Goal: Transaction & Acquisition: Purchase product/service

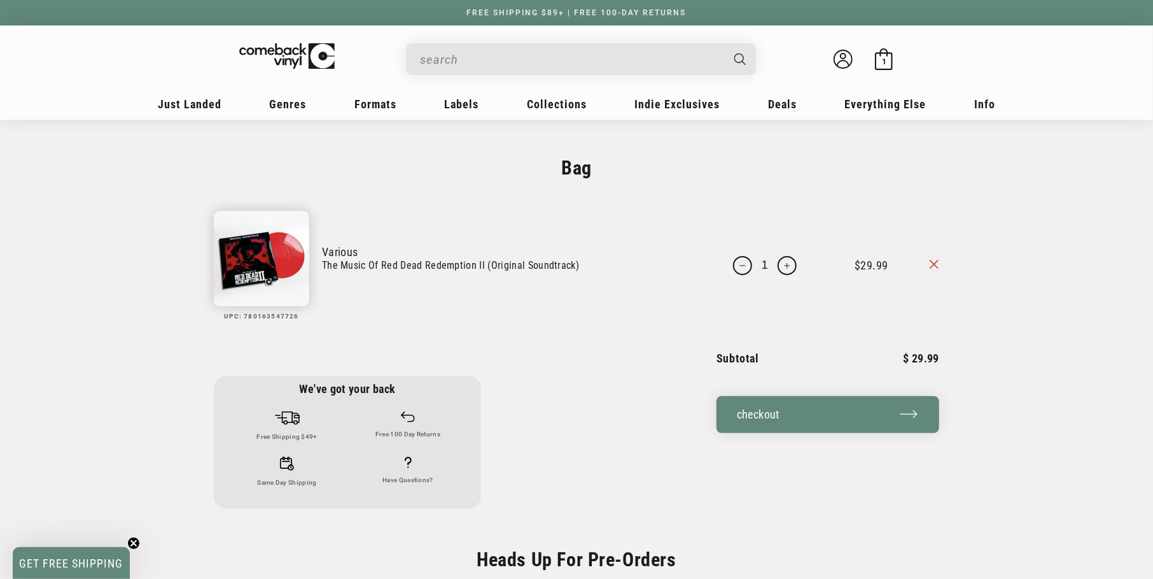
click at [353, 264] on link "The Music Of Red Dead Redemption II (Original Soundtrack)" at bounding box center [508, 265] width 372 height 14
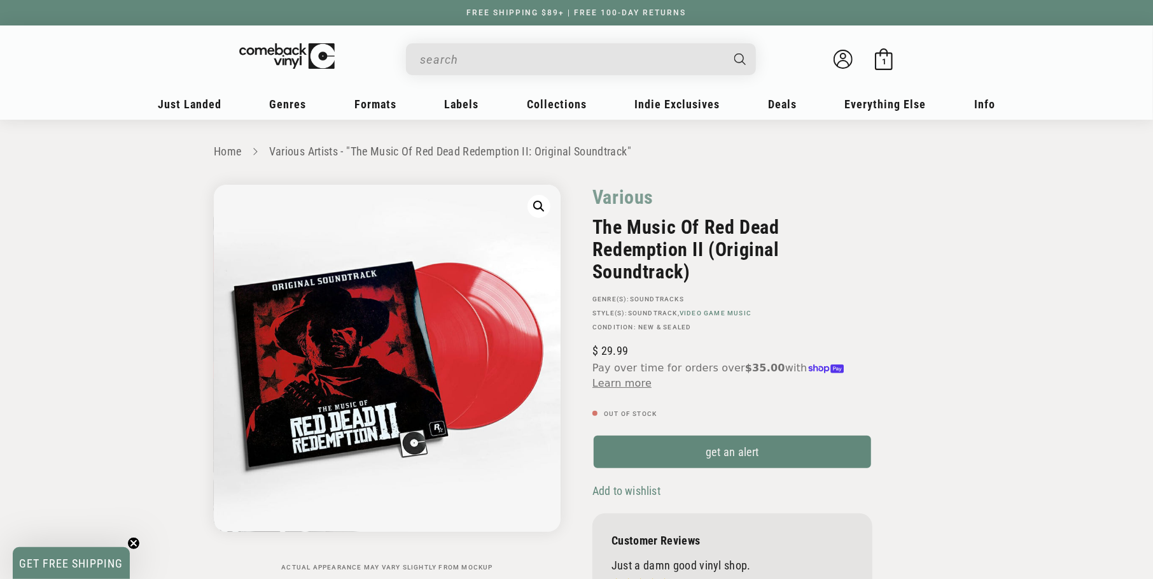
click at [700, 315] on link "Video Game Music" at bounding box center [716, 312] width 72 height 7
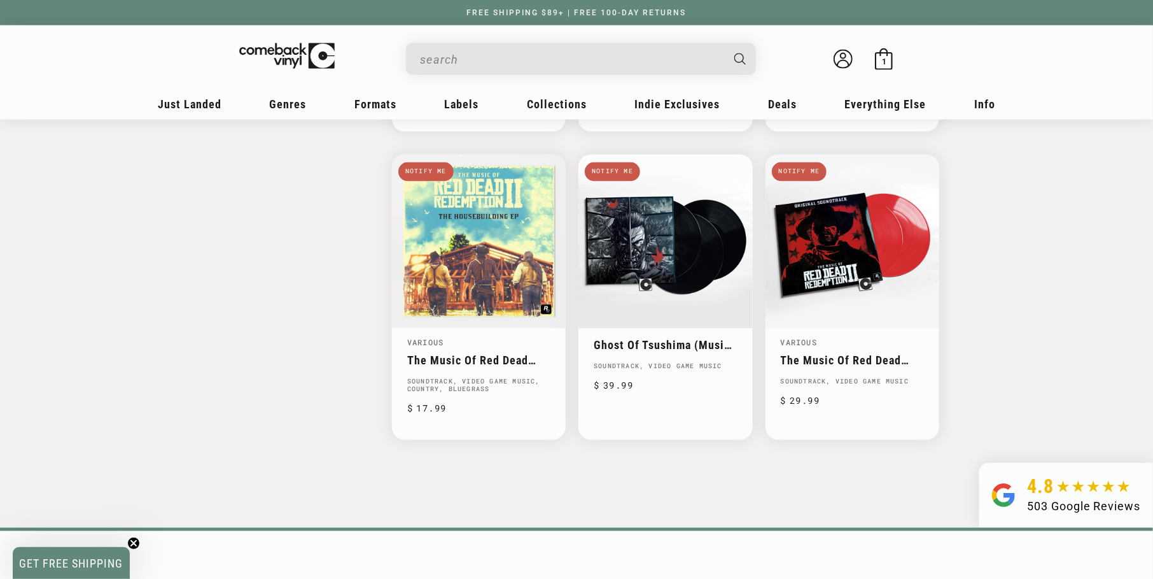
scroll to position [1400, 0]
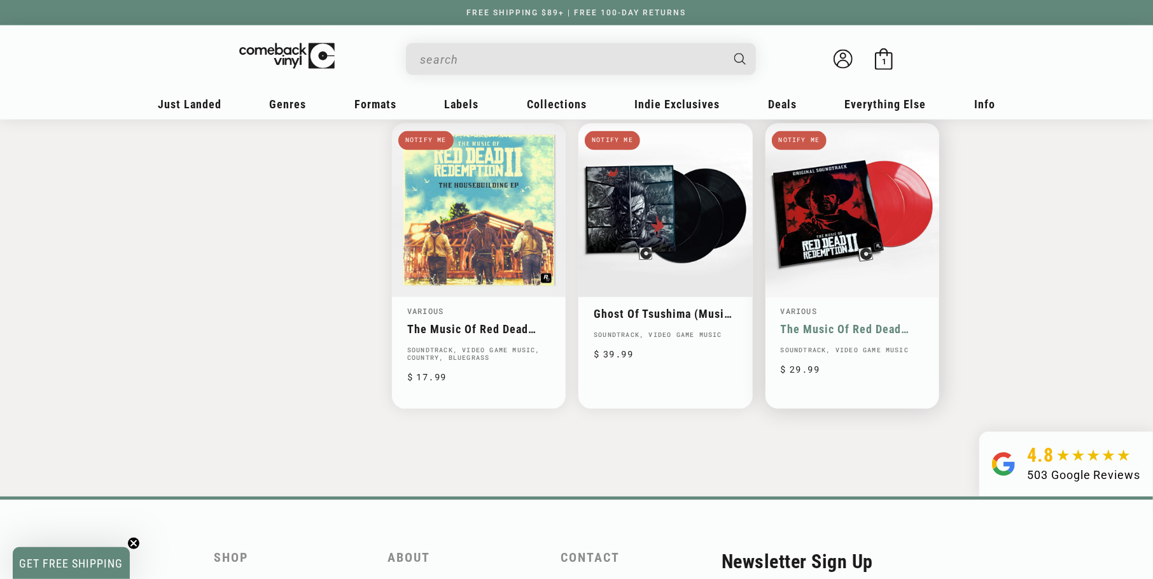
click at [838, 323] on link "The Music Of Red Dead Redemption II (Original Soundtrack)" at bounding box center [852, 329] width 143 height 13
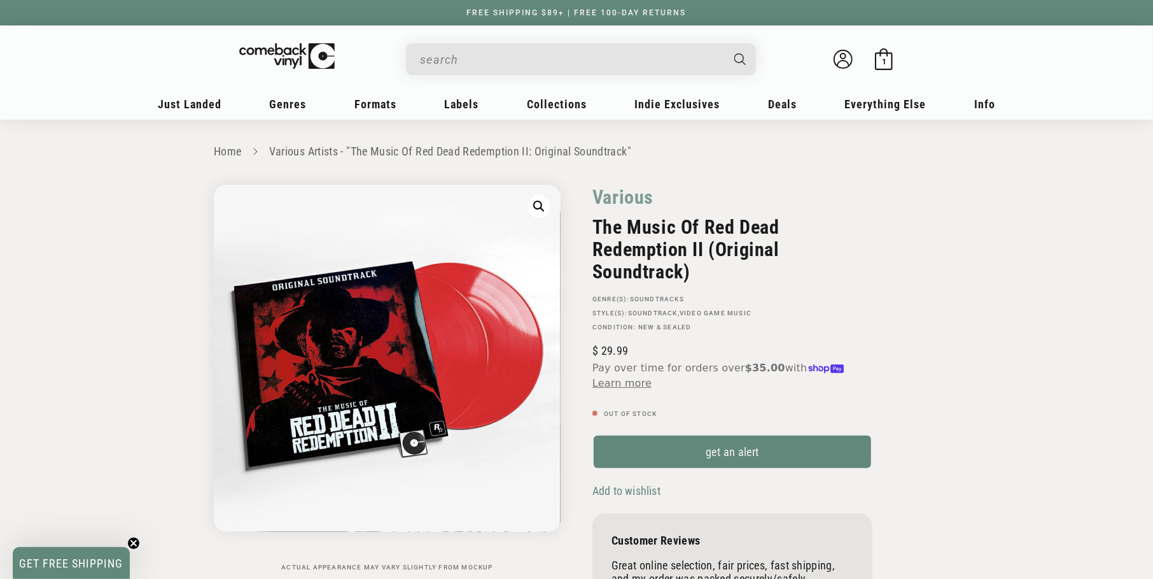
drag, startPoint x: 828, startPoint y: 178, endPoint x: 809, endPoint y: 265, distance: 89.9
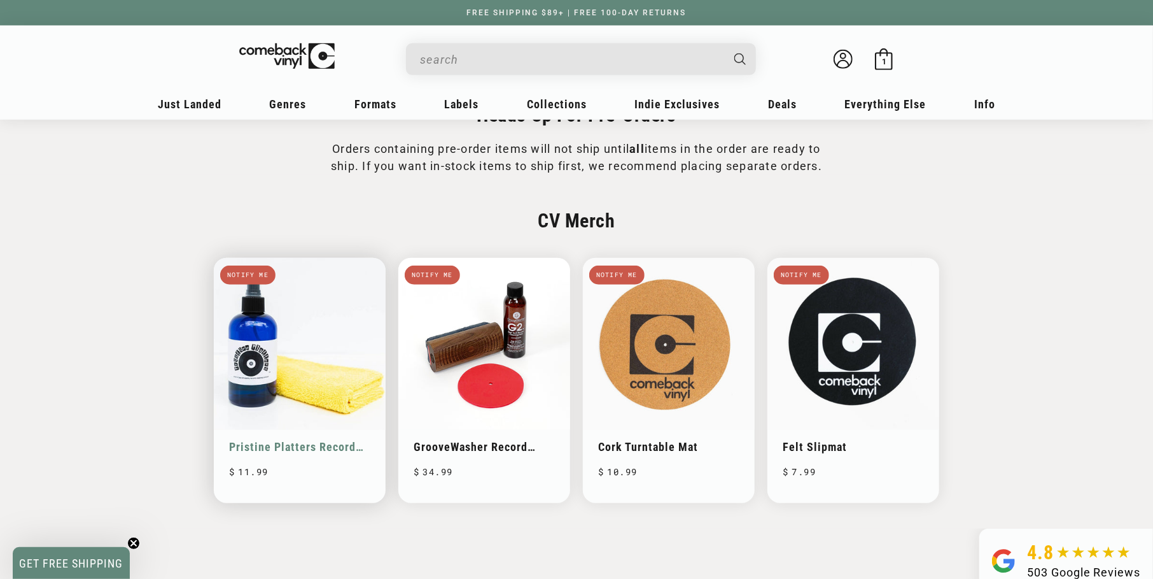
scroll to position [445, 0]
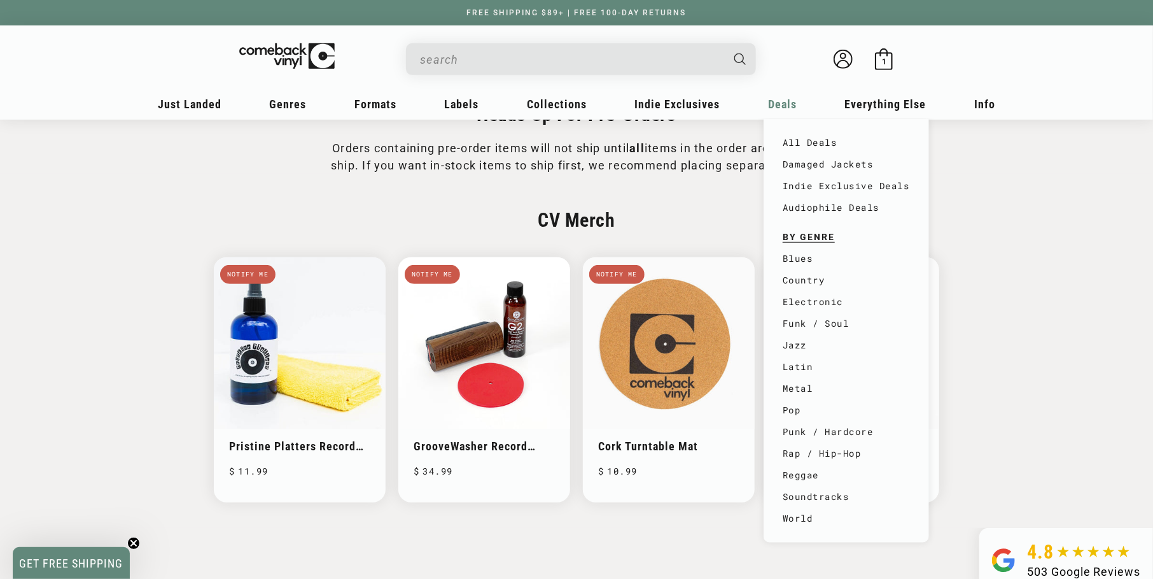
click at [222, 103] on span "Deals" at bounding box center [190, 103] width 64 height 13
click at [800, 143] on link "All Deals" at bounding box center [846, 143] width 127 height 22
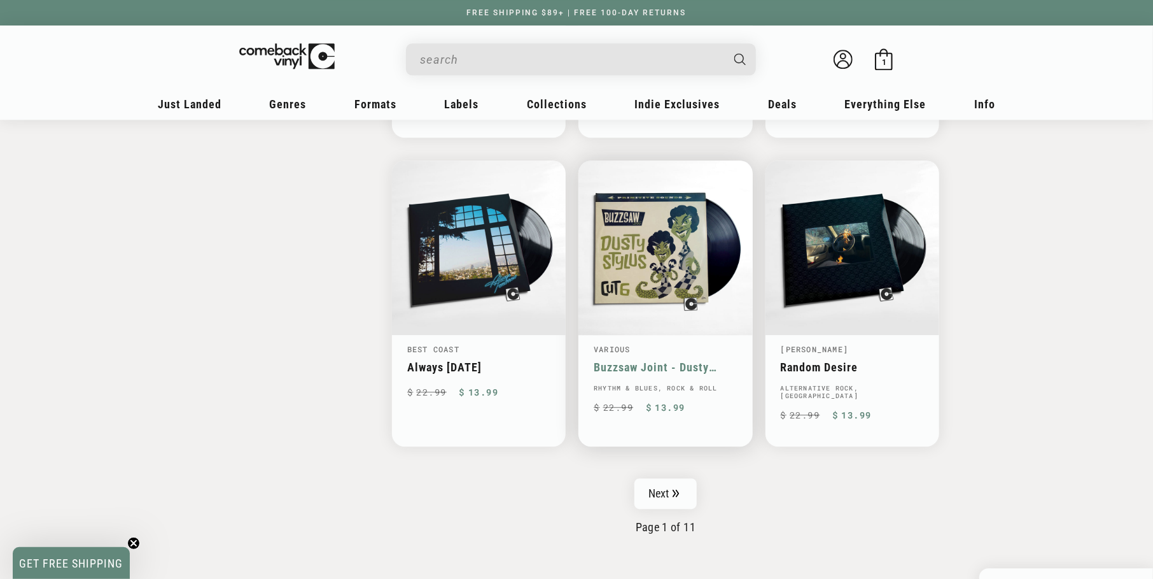
scroll to position [1950, 0]
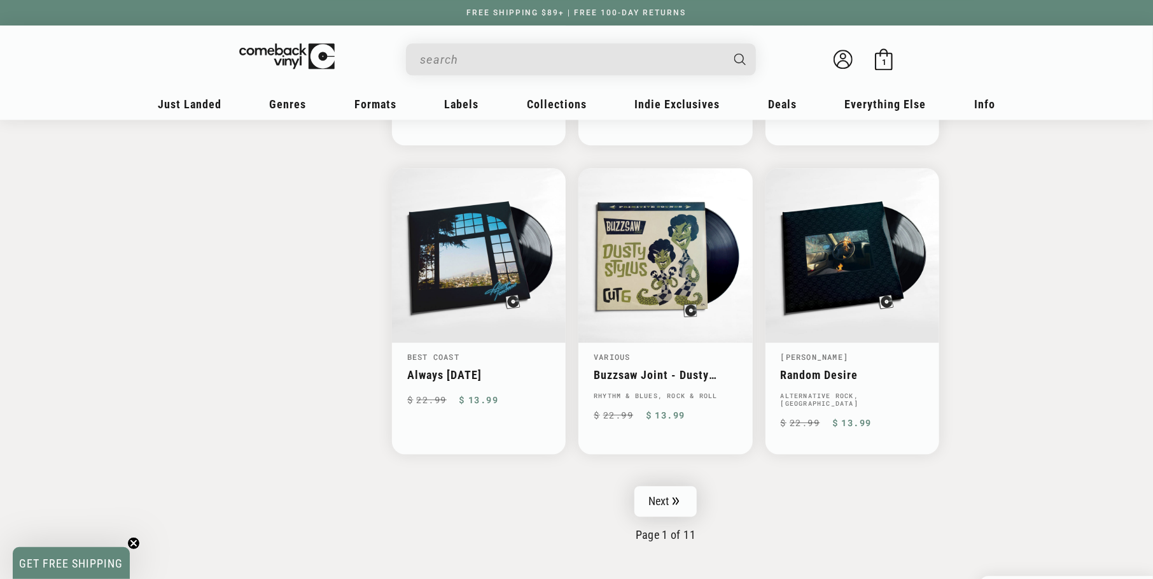
click at [661, 486] on link "Next" at bounding box center [666, 501] width 62 height 31
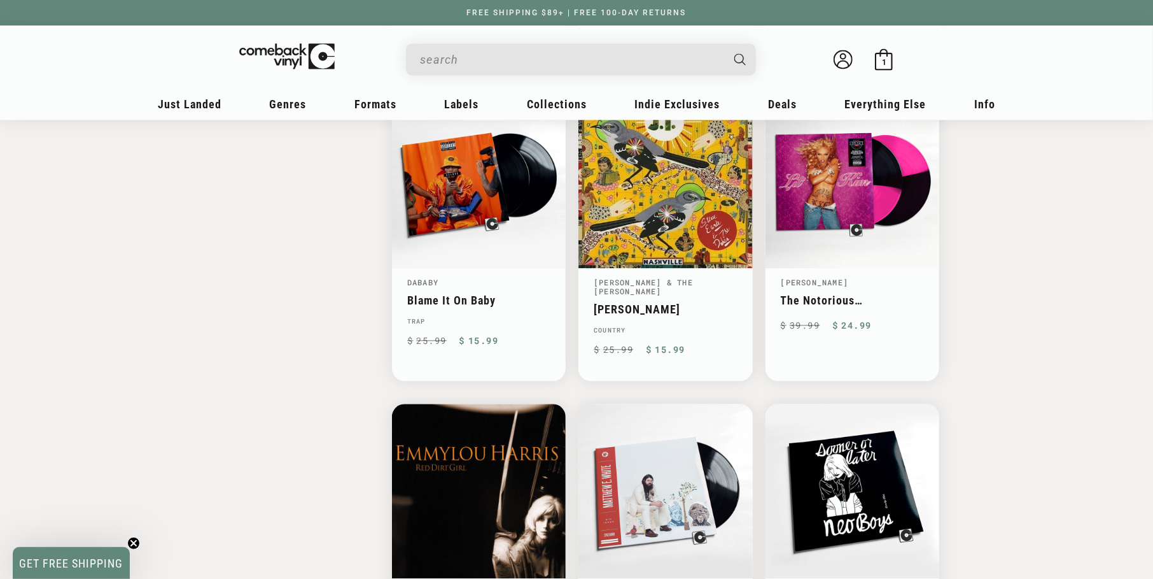
scroll to position [1909, 0]
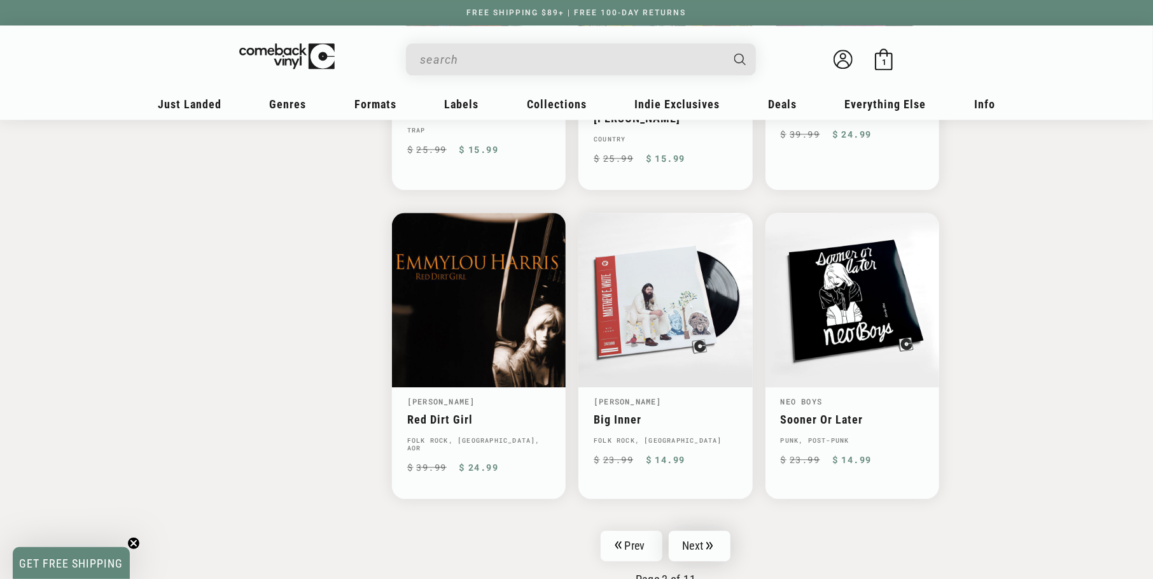
click at [677, 530] on link "Next" at bounding box center [700, 545] width 62 height 31
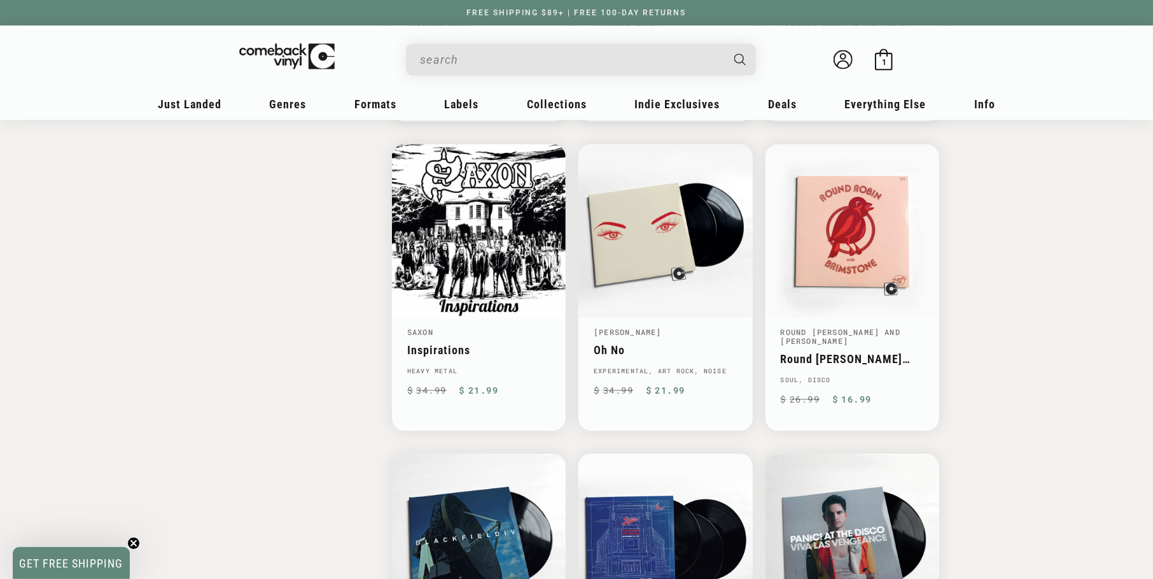
scroll to position [1845, 0]
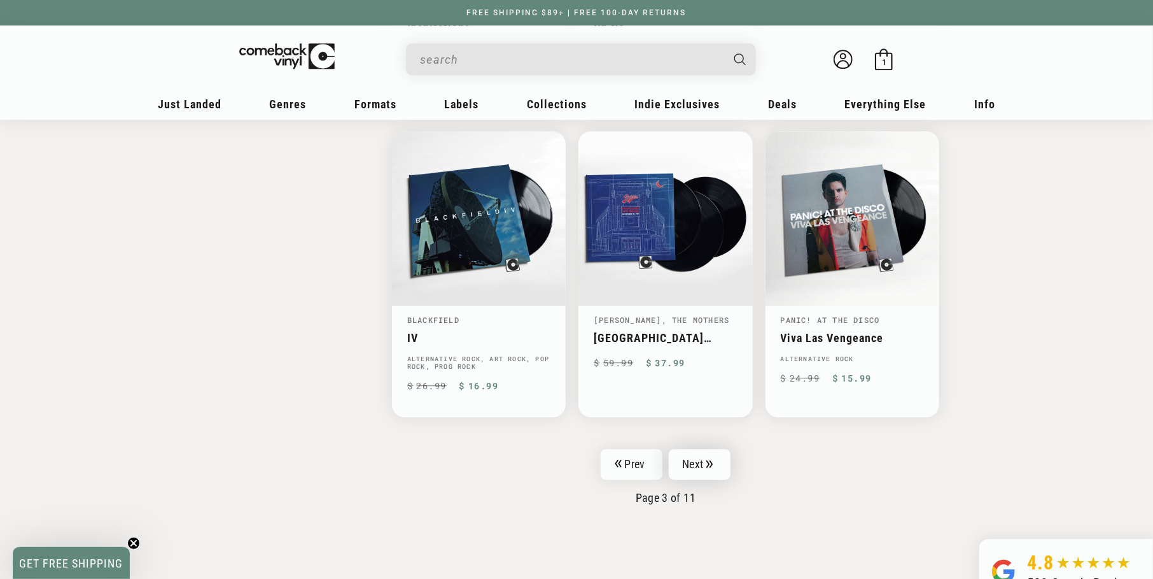
click at [715, 449] on link "Next" at bounding box center [700, 464] width 62 height 31
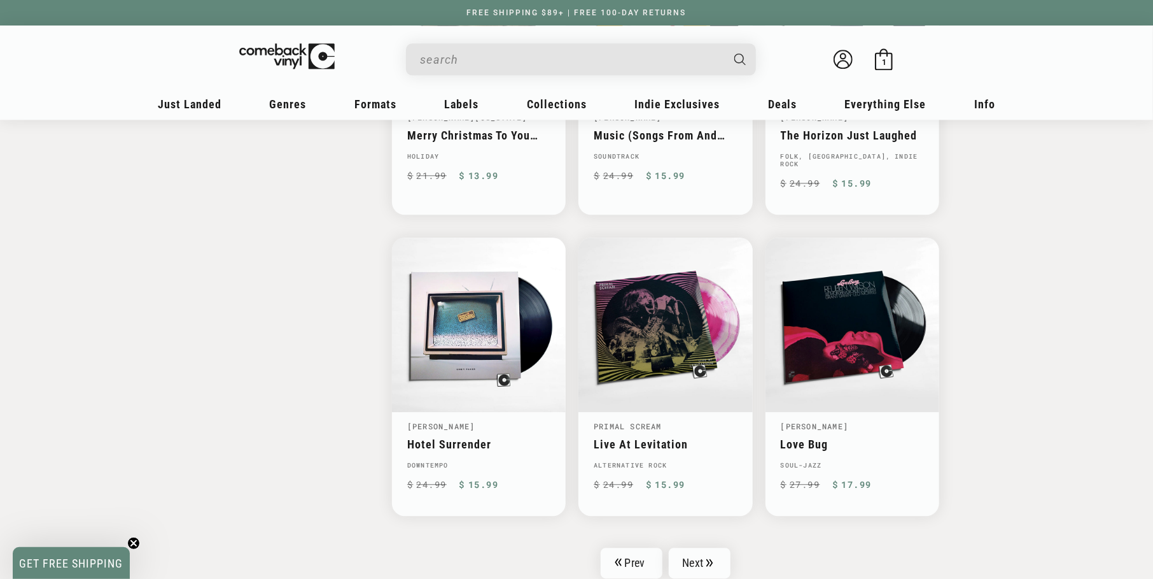
scroll to position [2174, 0]
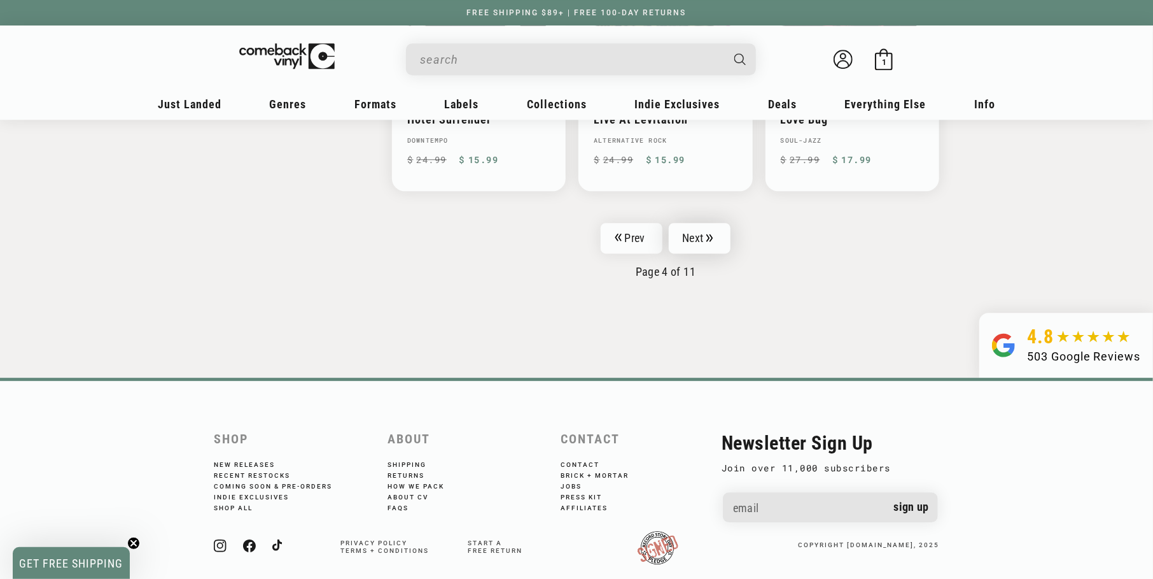
click at [726, 223] on link "Next" at bounding box center [700, 238] width 62 height 31
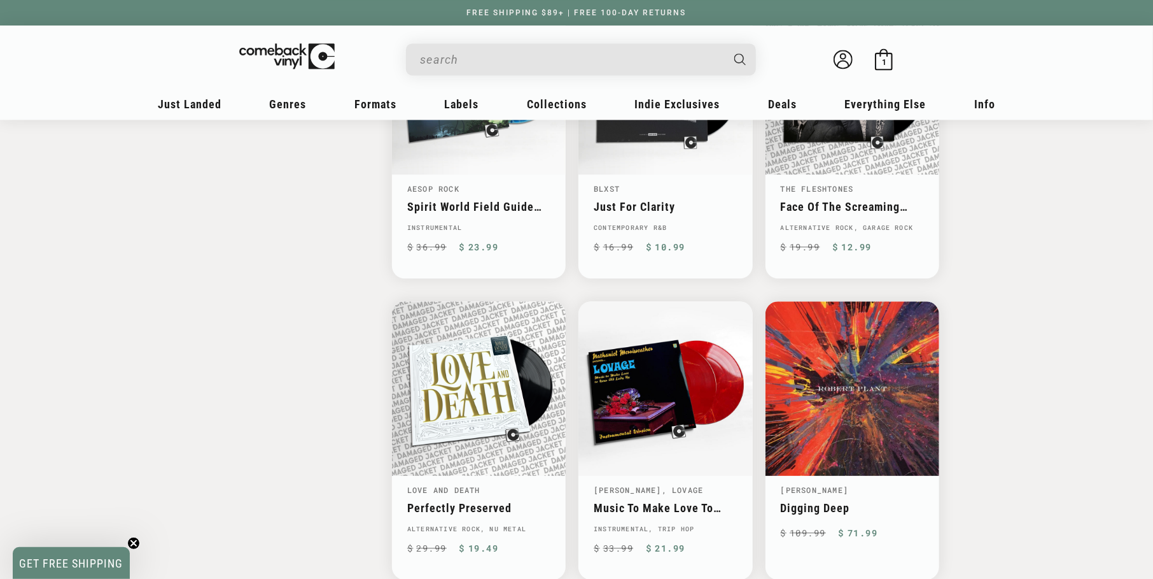
scroll to position [2036, 0]
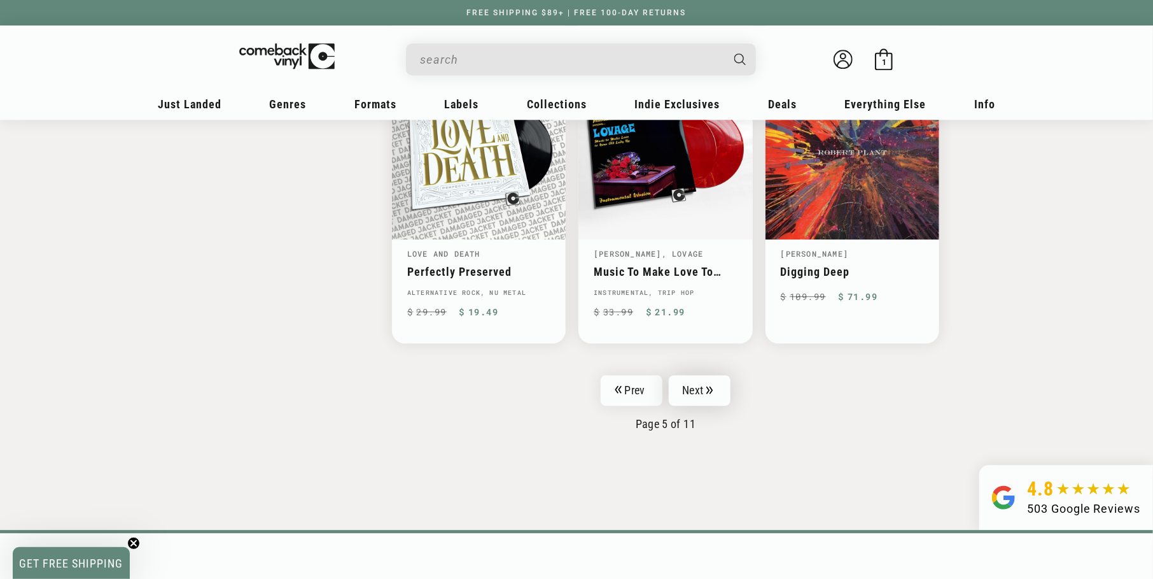
click at [703, 397] on link "Next" at bounding box center [700, 390] width 62 height 31
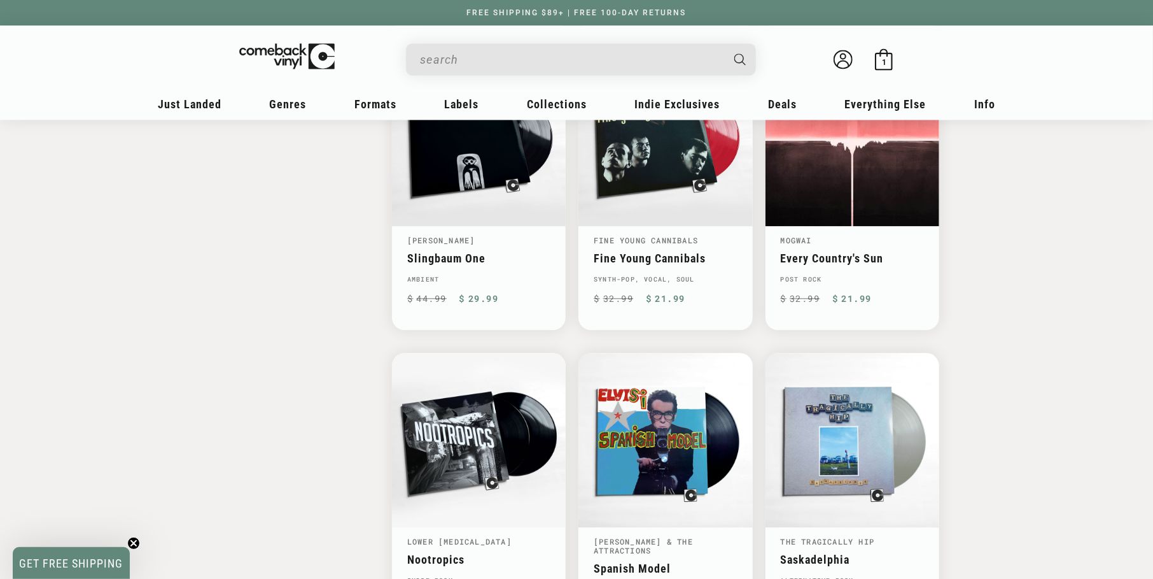
scroll to position [1845, 0]
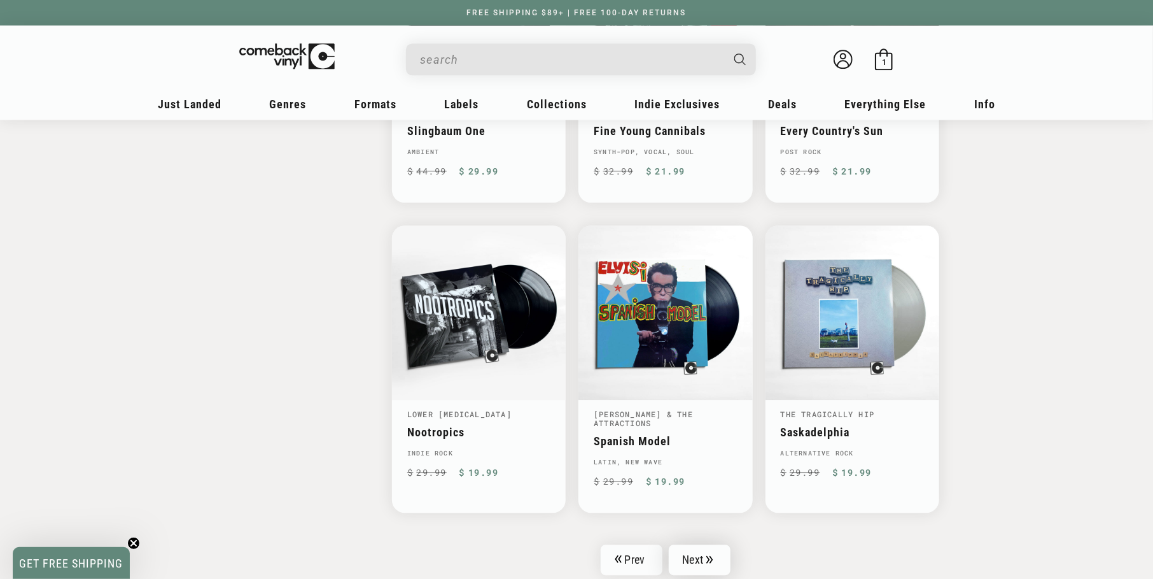
click at [692, 547] on link "Next" at bounding box center [700, 559] width 62 height 31
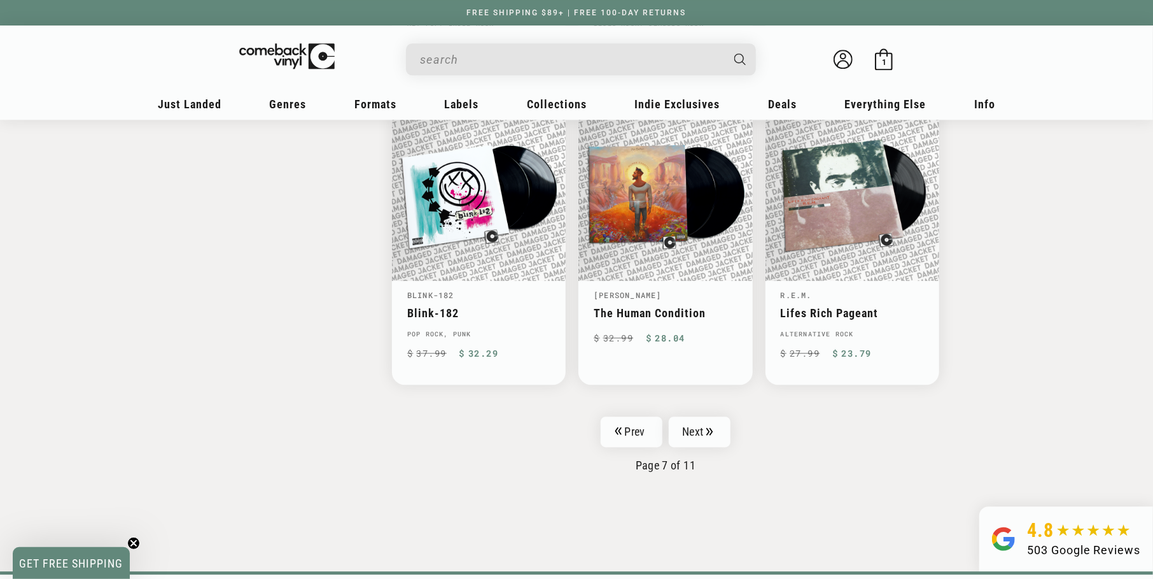
scroll to position [1973, 0]
